Goal: Navigation & Orientation: Find specific page/section

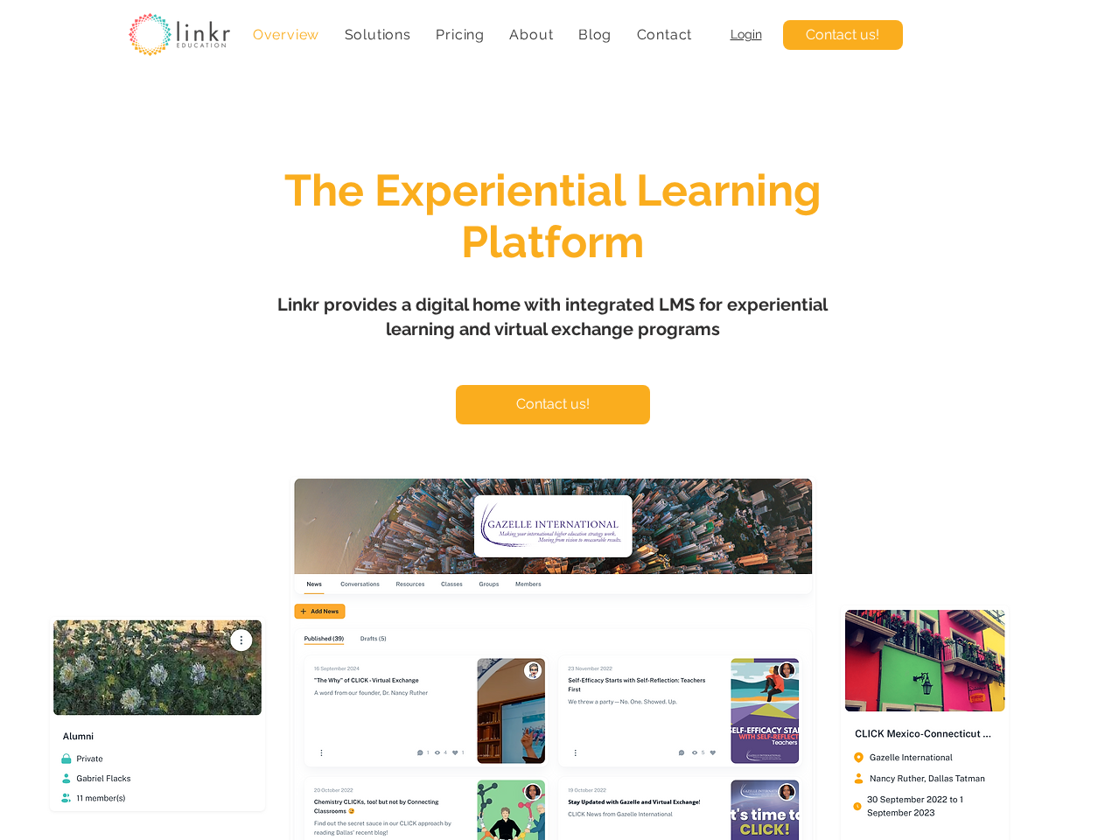
click at [377, 34] on span "Solutions" at bounding box center [378, 34] width 66 height 17
click at [531, 34] on span "About" at bounding box center [531, 34] width 44 height 17
